Goal: Task Accomplishment & Management: Complete application form

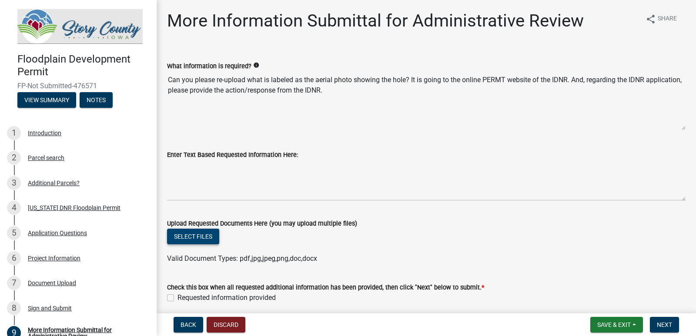
click at [191, 235] on button "Select files" at bounding box center [193, 237] width 52 height 16
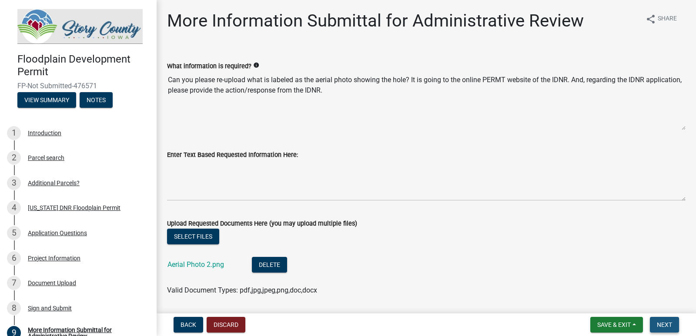
click at [662, 324] on span "Next" at bounding box center [664, 324] width 15 height 7
click at [662, 325] on span "Next" at bounding box center [664, 324] width 15 height 7
click at [661, 324] on span "Next" at bounding box center [664, 324] width 15 height 7
click at [616, 326] on span "Save & Exit" at bounding box center [613, 324] width 33 height 7
click at [592, 280] on button "Save" at bounding box center [608, 281] width 70 height 21
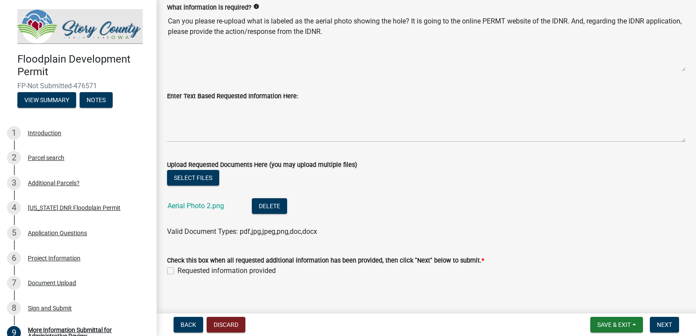
scroll to position [67, 0]
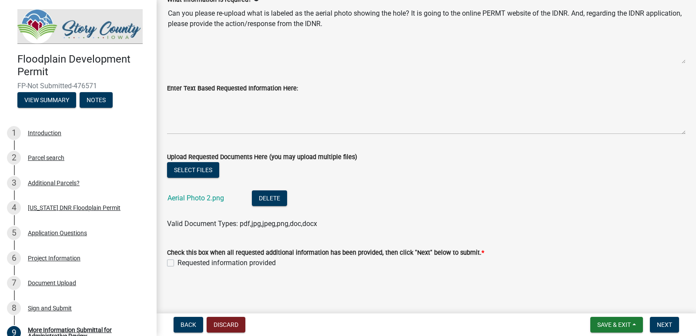
click at [177, 264] on label "Requested information provided" at bounding box center [226, 263] width 98 height 10
click at [177, 264] on input "Requested information provided" at bounding box center [180, 261] width 6 height 6
checkbox input "true"
click at [675, 327] on button "Next" at bounding box center [664, 325] width 29 height 16
click at [177, 263] on label "Requested information provided" at bounding box center [226, 263] width 98 height 10
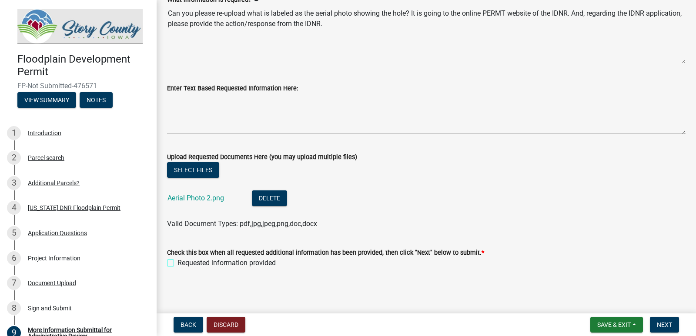
click at [177, 263] on input "Requested information provided" at bounding box center [180, 261] width 6 height 6
checkbox input "true"
click at [662, 324] on span "Next" at bounding box center [664, 324] width 15 height 7
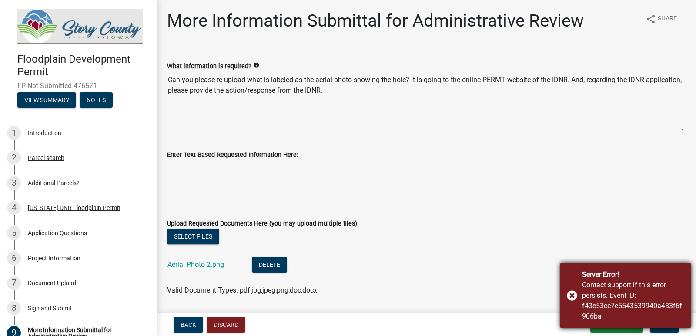
click at [570, 294] on div "Server Error! Contact support if this error persists. Event ID: f43e53ce7e55435…" at bounding box center [625, 295] width 130 height 65
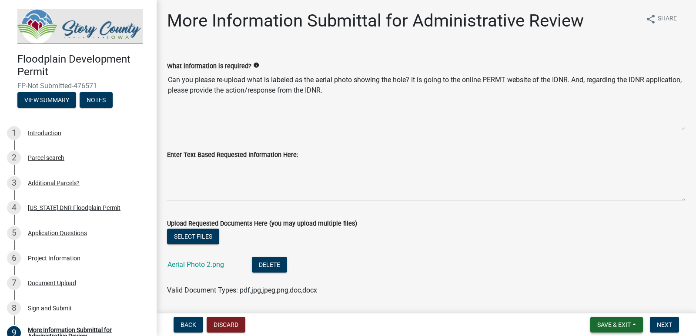
click at [618, 321] on span "Save & Exit" at bounding box center [613, 324] width 33 height 7
click at [593, 280] on button "Save" at bounding box center [608, 281] width 70 height 21
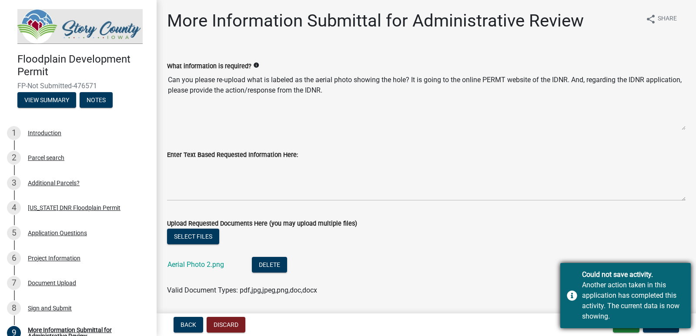
click at [573, 299] on div "Could not save activity. Another action taken in this application has completed…" at bounding box center [625, 295] width 130 height 65
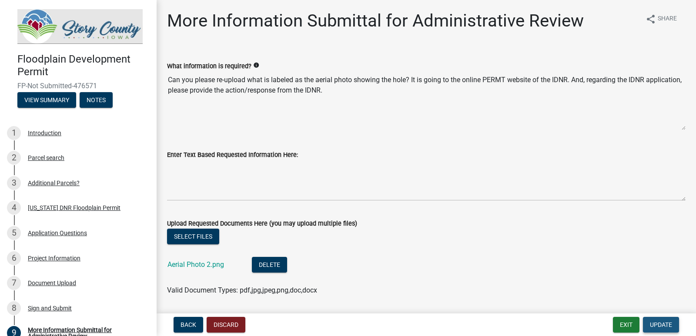
click at [649, 322] on button "Update" at bounding box center [661, 325] width 36 height 16
